Goal: Task Accomplishment & Management: Complete application form

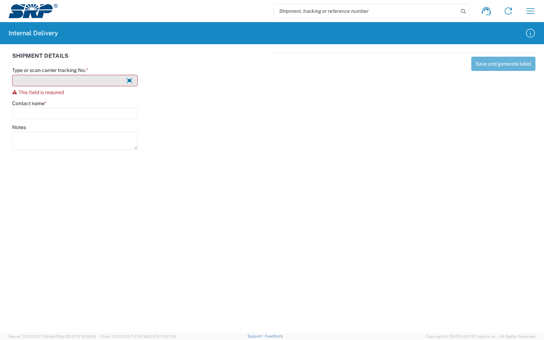
click at [39, 82] on input "Type or scan carrier tracking No. *" at bounding box center [75, 80] width 126 height 11
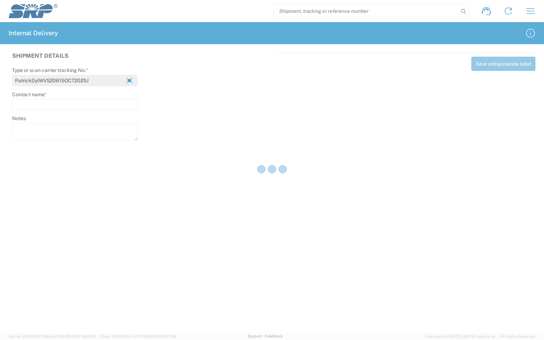
type input "PatrickDylWVS20615OCT2025J"
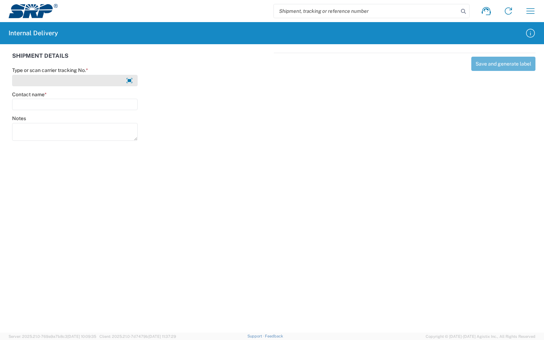
click at [52, 82] on input "Type or scan carrier tracking No. *" at bounding box center [75, 80] width 126 height 11
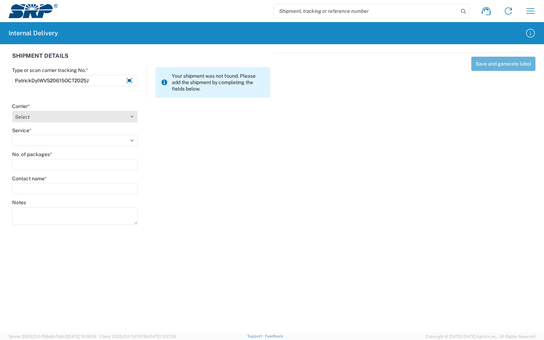
type input "PatrickDylWVS20615OCT2025J"
click at [134, 117] on select "Select Amazon Logistics ATI Trucking BC Dimerco Logistics Empire Southwest FedE…" at bounding box center [75, 116] width 126 height 11
select select "18713"
click at [12, 111] on select "Select Amazon Logistics ATI Trucking BC Dimerco Logistics Empire Southwest FedE…" at bounding box center [75, 116] width 126 height 11
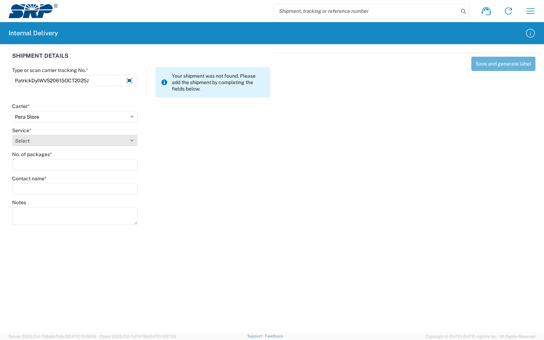
click at [44, 142] on select "Select Ground Inter-Office" at bounding box center [75, 140] width 126 height 11
select select "35763"
click at [12, 135] on select "Select Ground Inter-Office" at bounding box center [75, 140] width 126 height 11
click at [31, 167] on input "No. of packages *" at bounding box center [75, 164] width 126 height 11
type input "1"
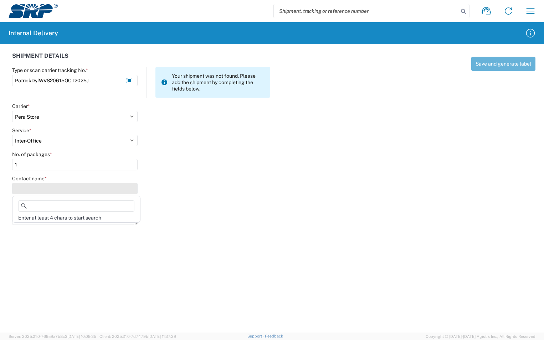
click at [32, 185] on input "Contact name *" at bounding box center [75, 188] width 126 height 11
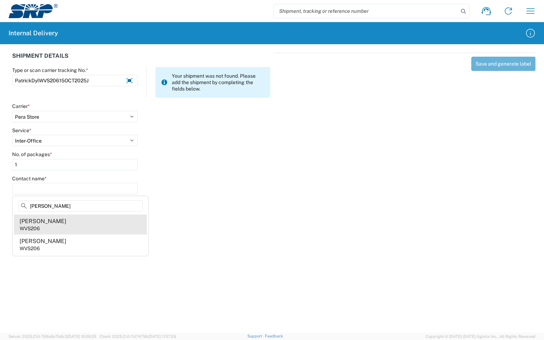
type input "[PERSON_NAME]"
click at [44, 221] on div "[PERSON_NAME]" at bounding box center [43, 222] width 47 height 8
type input "[PERSON_NAME]"
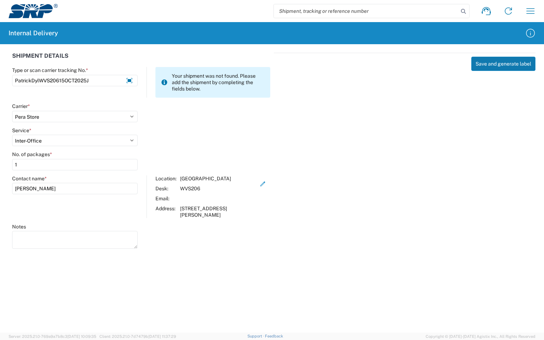
click at [496, 64] on button "Save and generate label" at bounding box center [504, 64] width 64 height 14
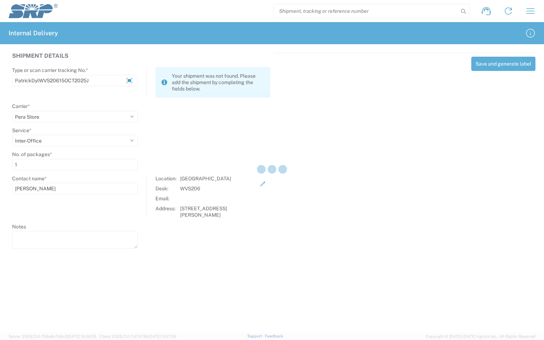
select select
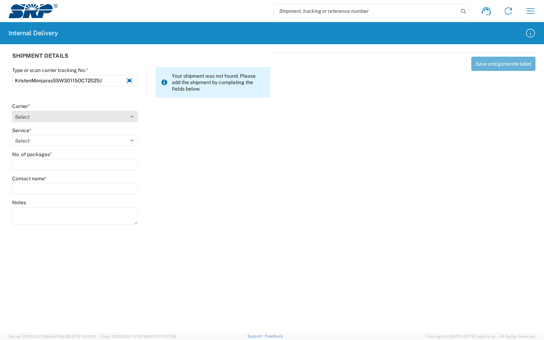
type input "KristenMonjarasSSW30115OCT2025J"
click at [129, 113] on select "Select Amazon Logistics ATI Trucking BC Dimerco Logistics Empire Southwest FedE…" at bounding box center [75, 116] width 126 height 11
select select "18713"
click at [12, 111] on select "Select Amazon Logistics ATI Trucking BC Dimerco Logistics Empire Southwest FedE…" at bounding box center [75, 116] width 126 height 11
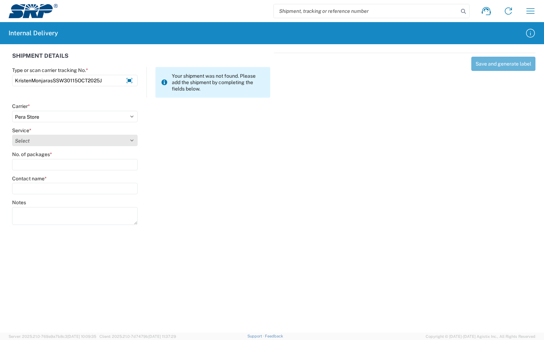
click at [51, 138] on select "Select Ground Inter-Office" at bounding box center [75, 140] width 126 height 11
select select "35763"
click at [12, 135] on select "Select Ground Inter-Office" at bounding box center [75, 140] width 126 height 11
click at [35, 168] on input "No. of packages *" at bounding box center [75, 164] width 126 height 11
type input "1"
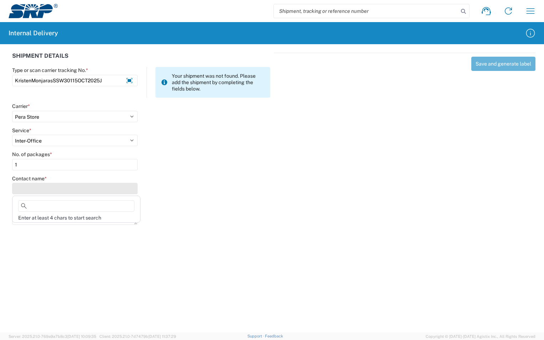
click at [29, 184] on input "Contact name *" at bounding box center [75, 188] width 126 height 11
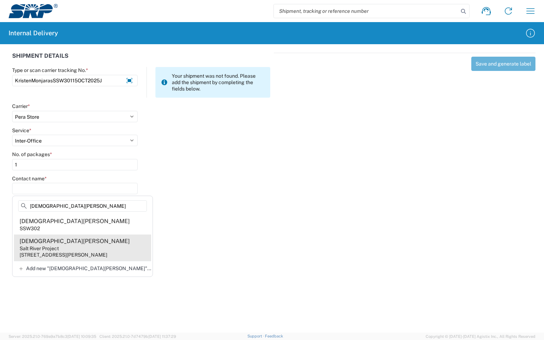
type input "[DEMOGRAPHIC_DATA][PERSON_NAME]"
click at [62, 241] on div "[DEMOGRAPHIC_DATA][PERSON_NAME]" at bounding box center [75, 242] width 110 height 8
type input "[DEMOGRAPHIC_DATA][PERSON_NAME]"
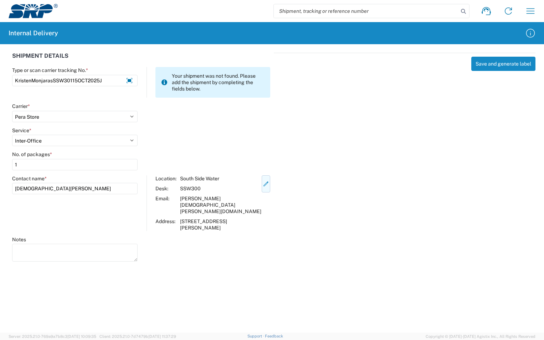
click at [266, 183] on icon "button" at bounding box center [266, 184] width 6 height 6
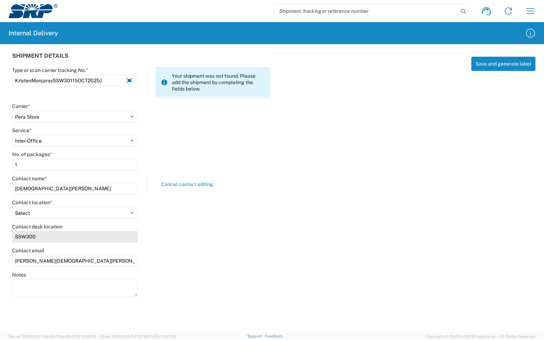
click at [37, 237] on input "SSW300" at bounding box center [75, 236] width 126 height 11
type input "SSW301"
click at [166, 231] on div "Contact desk location SSW301" at bounding box center [142, 236] width 266 height 24
click at [485, 66] on button "Save and generate label" at bounding box center [504, 64] width 64 height 14
select select
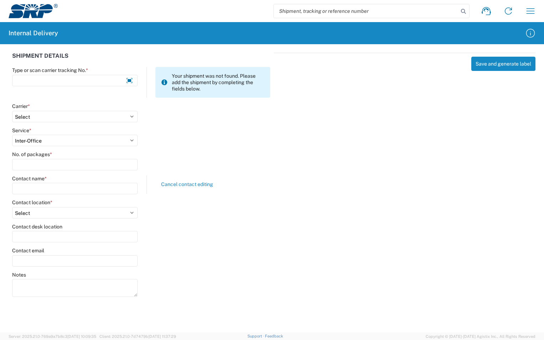
select select
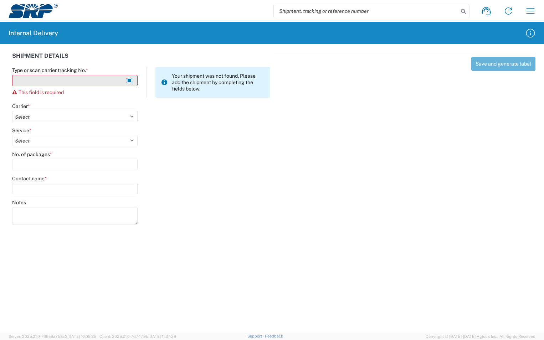
click at [26, 79] on input "Type or scan carrier tracking No. *" at bounding box center [75, 80] width 126 height 11
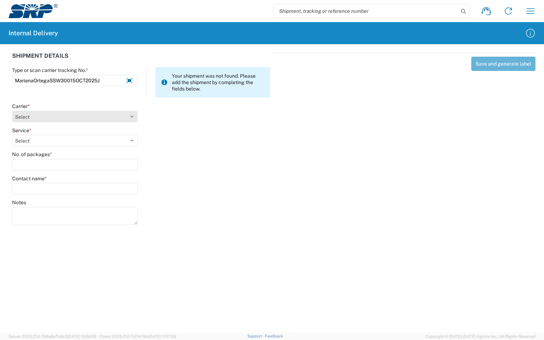
type input "MarianaOrtegaSSW30015OCT2025J"
click at [125, 118] on select "Select Amazon Logistics ATI Trucking BC Dimerco Logistics Empire Southwest FedE…" at bounding box center [75, 116] width 126 height 11
select select "18713"
click at [12, 111] on select "Select Amazon Logistics ATI Trucking BC Dimerco Logistics Empire Southwest FedE…" at bounding box center [75, 116] width 126 height 11
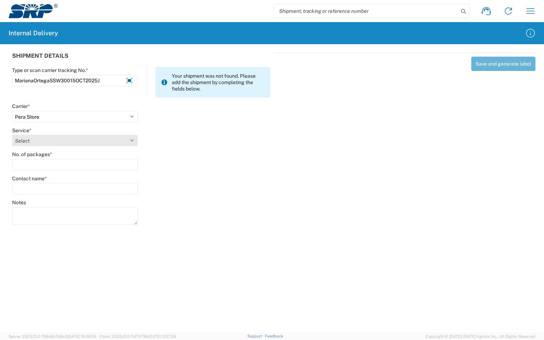
click at [44, 144] on select "Select Ground Inter-Office" at bounding box center [75, 140] width 126 height 11
select select "35763"
click at [12, 135] on select "Select Ground Inter-Office" at bounding box center [75, 140] width 126 height 11
click at [37, 162] on input "No. of packages *" at bounding box center [75, 164] width 126 height 11
type input "1"
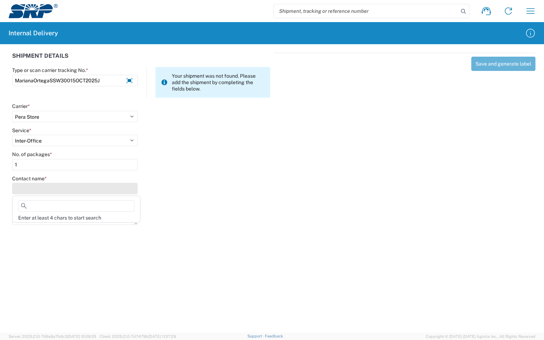
click at [33, 188] on input "Contact name *" at bounding box center [75, 188] width 126 height 11
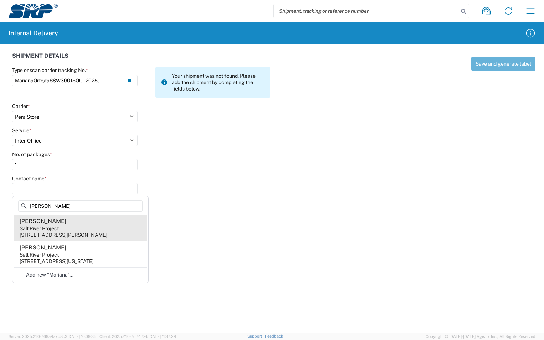
type input "[PERSON_NAME]"
click at [51, 230] on div "Salt River Project" at bounding box center [39, 228] width 39 height 6
type input "[PERSON_NAME]"
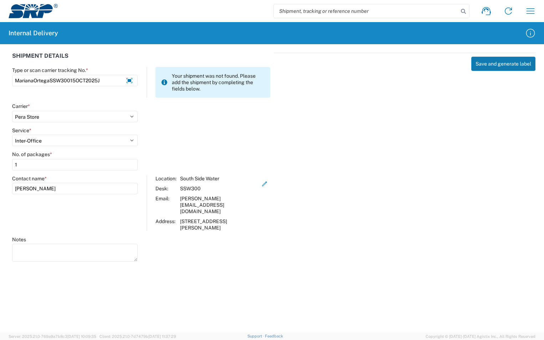
click at [516, 67] on button "Save and generate label" at bounding box center [504, 64] width 64 height 14
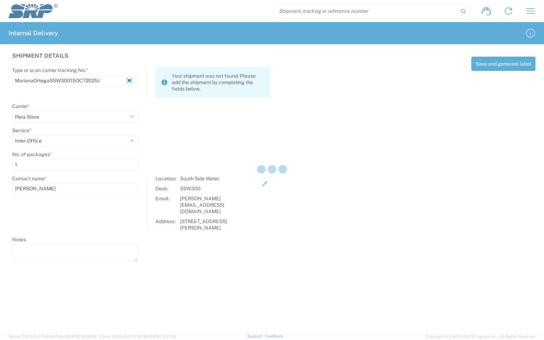
select select
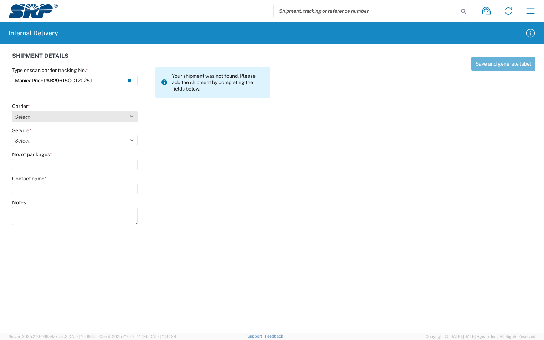
type input "MonicaPricePAB29615OCT2025J"
click at [134, 117] on select "Select Amazon Logistics ATI Trucking BC Dimerco Logistics Empire Southwest FedE…" at bounding box center [75, 116] width 126 height 11
select select "18713"
click at [12, 111] on select "Select Amazon Logistics ATI Trucking BC Dimerco Logistics Empire Southwest FedE…" at bounding box center [75, 116] width 126 height 11
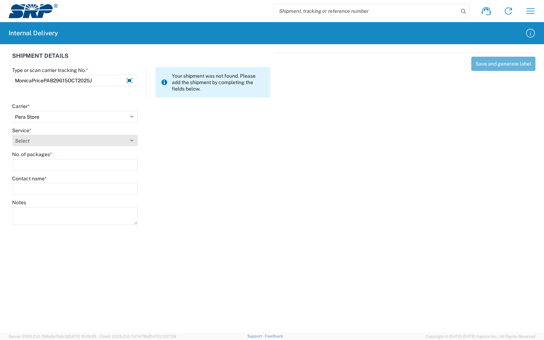
click at [49, 142] on select "Select" at bounding box center [75, 140] width 126 height 11
select select "35763"
click at [12, 135] on select "Select Ground Inter-Office" at bounding box center [75, 140] width 126 height 11
click at [40, 168] on input "No. of packages *" at bounding box center [75, 164] width 126 height 11
type input "1"
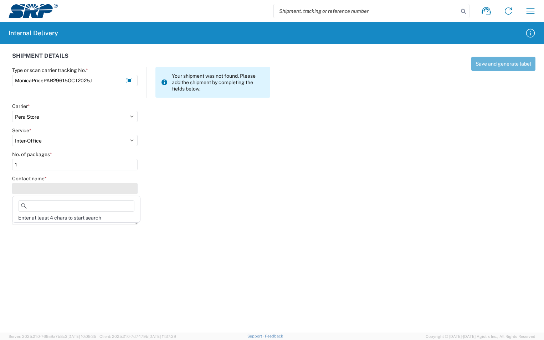
click at [40, 191] on input "Contact name *" at bounding box center [75, 188] width 126 height 11
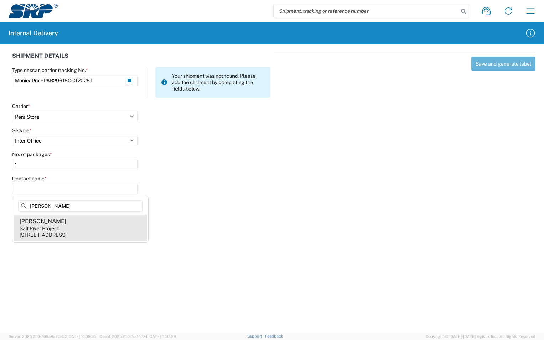
type input "[PERSON_NAME]"
click at [61, 227] on agx-address-suggestion-item "[PERSON_NAME] Salt River Project [STREET_ADDRESS]" at bounding box center [80, 228] width 133 height 26
type input "[PERSON_NAME]"
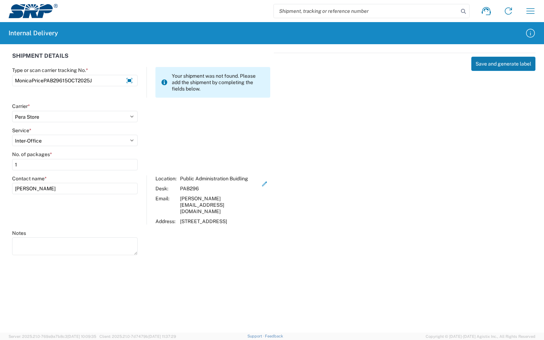
click at [495, 66] on button "Save and generate label" at bounding box center [504, 64] width 64 height 14
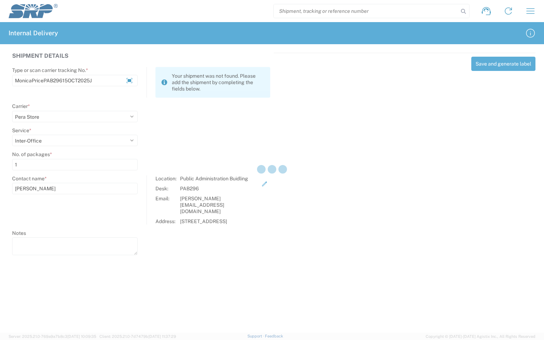
select select
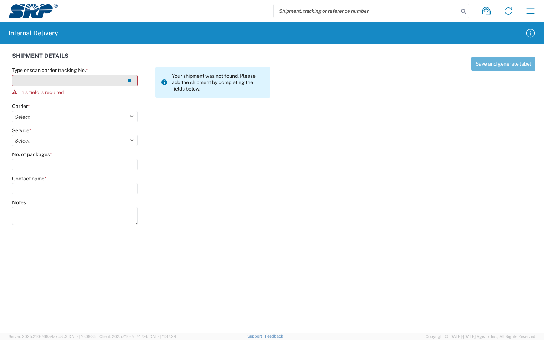
click at [76, 83] on input "Type or scan carrier tracking No. *" at bounding box center [75, 80] width 126 height 11
click at [89, 82] on input "Type or scan carrier tracking No. *" at bounding box center [75, 80] width 126 height 11
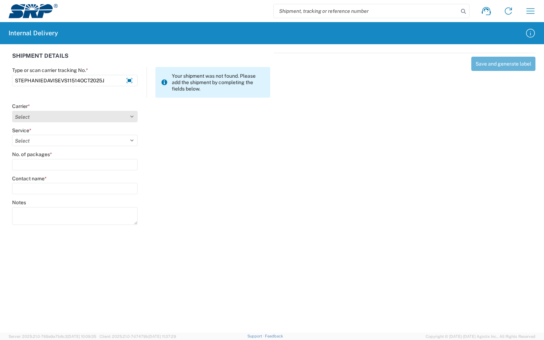
type input "STEPHANIEDAVISEVS11514OCT2025J"
click at [131, 114] on select "Select Amazon Logistics ATI Trucking BC Dimerco Logistics Empire Southwest FedE…" at bounding box center [75, 116] width 126 height 11
select select "18713"
click at [12, 111] on select "Select Amazon Logistics ATI Trucking BC Dimerco Logistics Empire Southwest FedE…" at bounding box center [75, 116] width 126 height 11
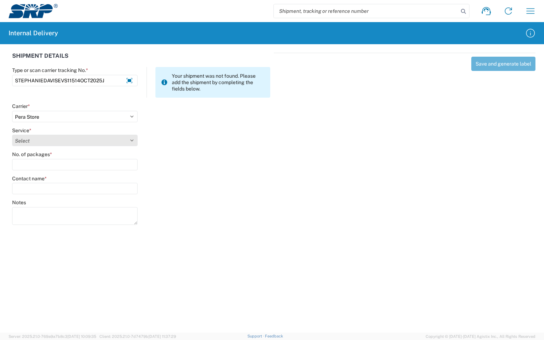
click at [61, 141] on select "Select Ground Inter-Office" at bounding box center [75, 140] width 126 height 11
select select "35763"
click at [12, 135] on select "Select Ground Inter-Office" at bounding box center [75, 140] width 126 height 11
click at [49, 162] on input "No. of packages *" at bounding box center [75, 164] width 126 height 11
type input "1"
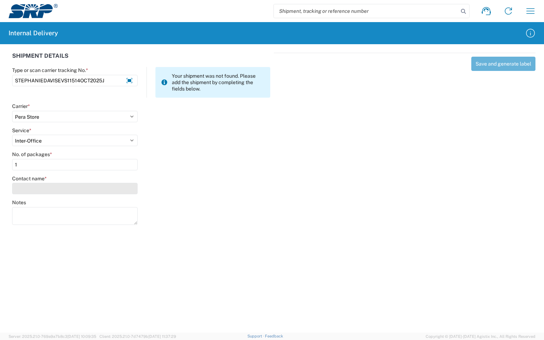
click at [48, 188] on input "Contact name *" at bounding box center [75, 188] width 126 height 11
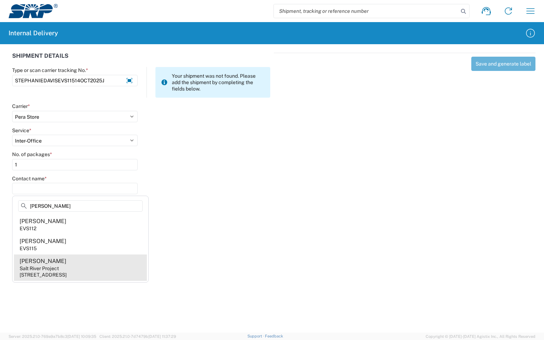
type input "[PERSON_NAME]"
click at [59, 262] on div "[PERSON_NAME]" at bounding box center [43, 262] width 47 height 8
type input "[PERSON_NAME]"
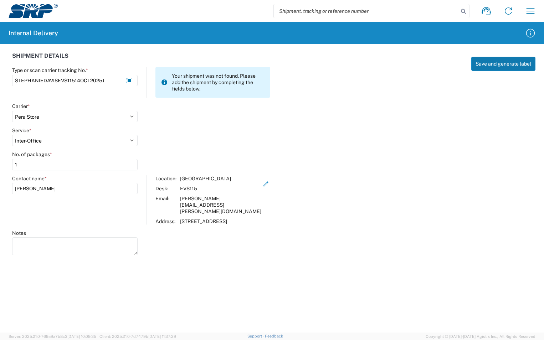
click at [507, 63] on button "Save and generate label" at bounding box center [504, 64] width 64 height 14
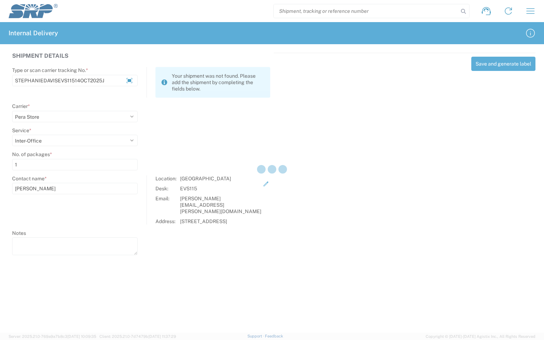
select select
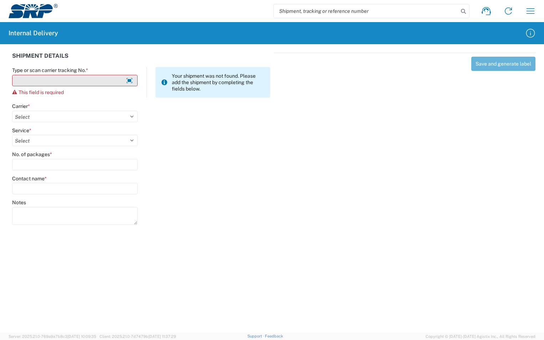
click at [58, 78] on input "Type or scan carrier tracking No. *" at bounding box center [75, 80] width 126 height 11
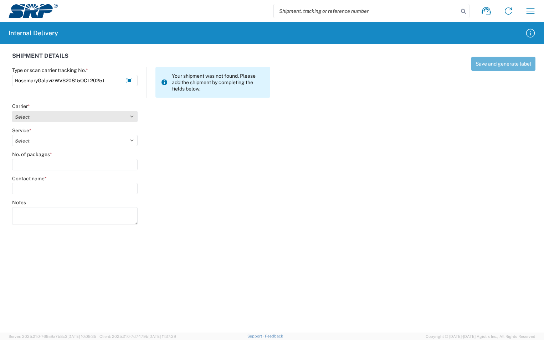
type input "RosemaryGalavizWVS20815OCT2025J"
click at [133, 118] on select "Select Amazon Logistics ATI Trucking BC Dimerco Logistics Empire Southwest FedE…" at bounding box center [75, 116] width 126 height 11
select select "18713"
click at [12, 111] on select "Select Amazon Logistics ATI Trucking BC Dimerco Logistics Empire Southwest FedE…" at bounding box center [75, 116] width 126 height 11
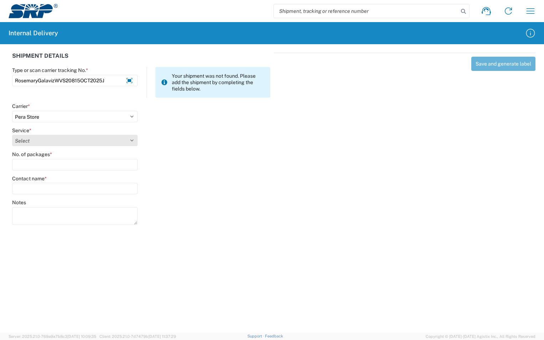
click at [60, 143] on select "Select Ground Inter-Office" at bounding box center [75, 140] width 126 height 11
select select "35763"
click at [12, 135] on select "Select Ground Inter-Office" at bounding box center [75, 140] width 126 height 11
click at [44, 168] on input "No. of packages *" at bounding box center [75, 164] width 126 height 11
type input "1"
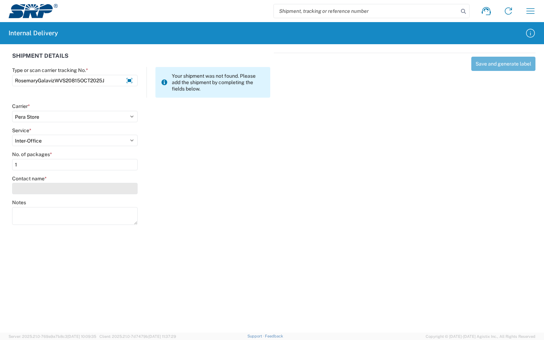
click at [31, 187] on input "Contact name *" at bounding box center [75, 188] width 126 height 11
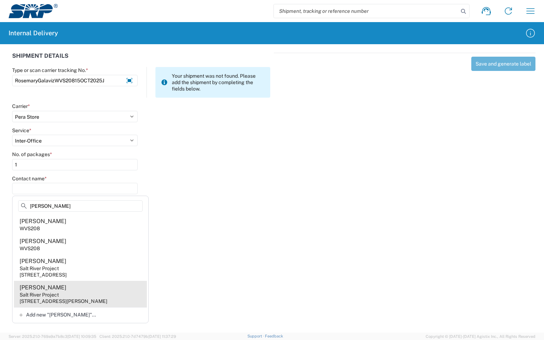
type input "[PERSON_NAME]"
click at [43, 300] on div "[STREET_ADDRESS][PERSON_NAME]" at bounding box center [64, 301] width 88 height 6
type input "[PERSON_NAME]"
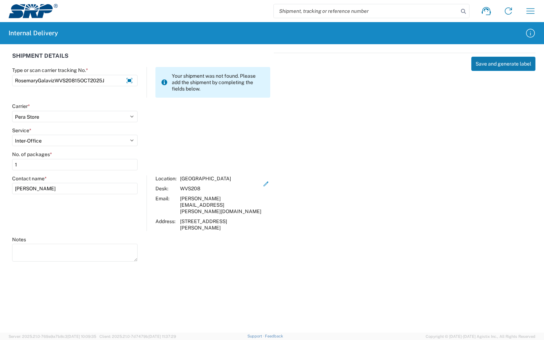
click at [491, 61] on button "Save and generate label" at bounding box center [504, 64] width 64 height 14
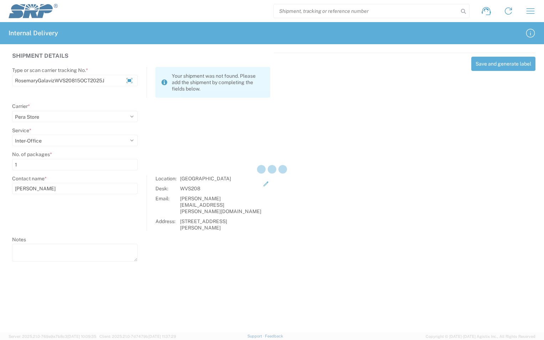
select select
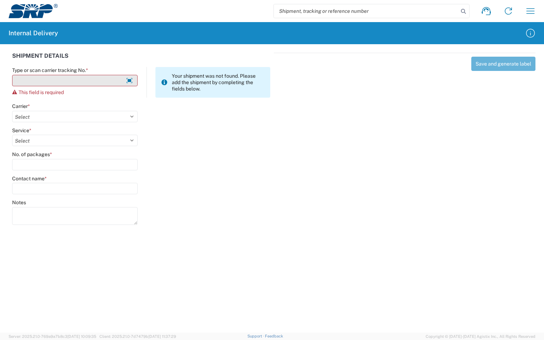
click at [57, 78] on input "Type or scan carrier tracking No. *" at bounding box center [75, 80] width 126 height 11
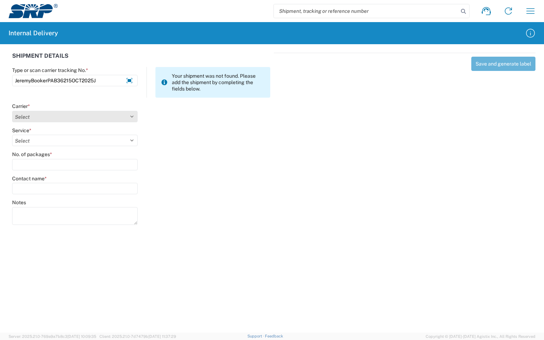
type input "JeremyBookerPAB36215OCT2025J"
click at [129, 112] on select "Select Amazon Logistics ATI Trucking BC Dimerco Logistics Empire Southwest FedE…" at bounding box center [75, 116] width 126 height 11
select select "18713"
click at [12, 111] on select "Select Amazon Logistics ATI Trucking BC Dimerco Logistics Empire Southwest FedE…" at bounding box center [75, 116] width 126 height 11
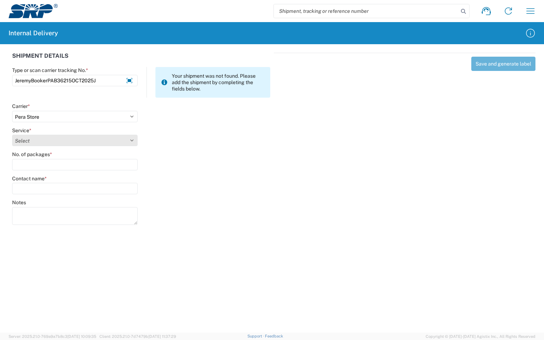
click at [54, 139] on select "Select Ground Inter-Office" at bounding box center [75, 140] width 126 height 11
select select "35763"
click at [12, 135] on select "Select Ground Inter-Office" at bounding box center [75, 140] width 126 height 11
click at [42, 163] on input "No. of packages *" at bounding box center [75, 164] width 126 height 11
type input "1"
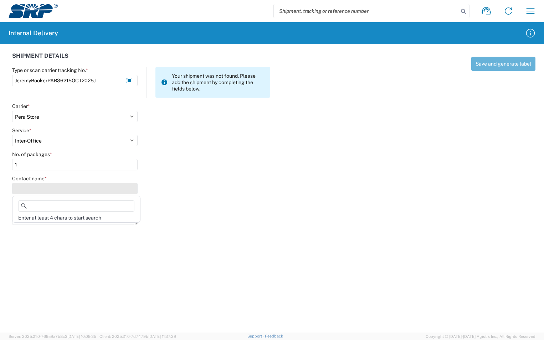
click at [31, 183] on input "Contact name *" at bounding box center [75, 188] width 126 height 11
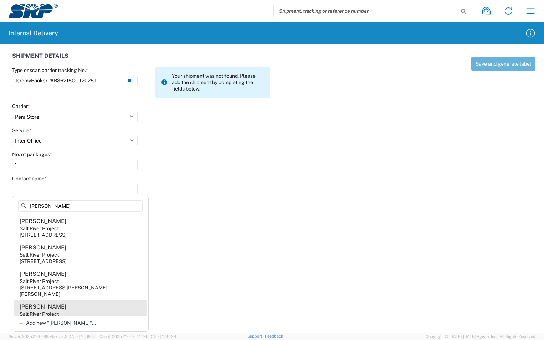
type input "[PERSON_NAME]"
click at [44, 317] on div "[STREET_ADDRESS]" at bounding box center [43, 320] width 47 height 6
type input "[PERSON_NAME]"
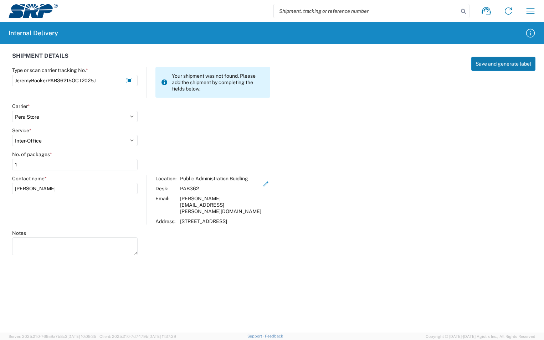
click at [500, 65] on button "Save and generate label" at bounding box center [504, 64] width 64 height 14
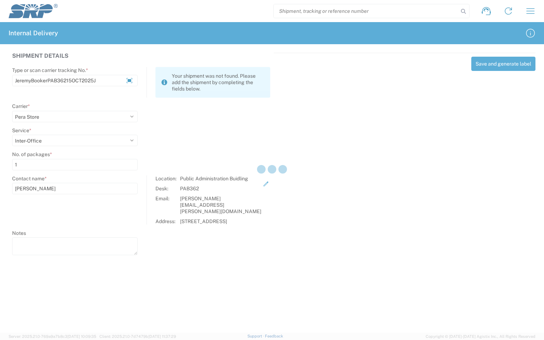
select select
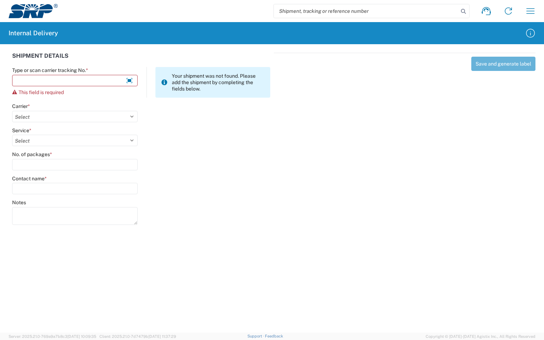
click at [383, 11] on input "search" at bounding box center [366, 11] width 185 height 14
type input "KristenMonjarasSSW30115OCT2025J"
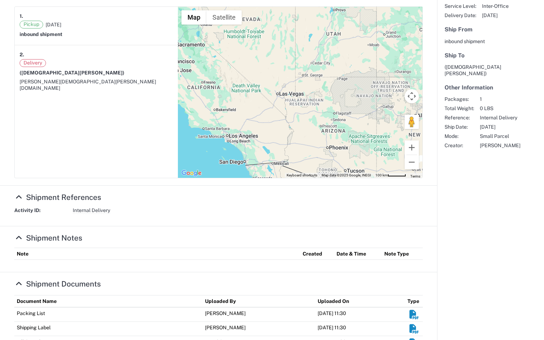
scroll to position [172, 0]
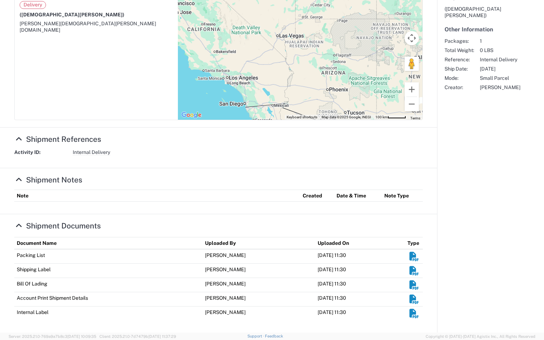
click at [410, 312] on em "Shipment Documents" at bounding box center [414, 313] width 11 height 9
